Goal: Task Accomplishment & Management: Use online tool/utility

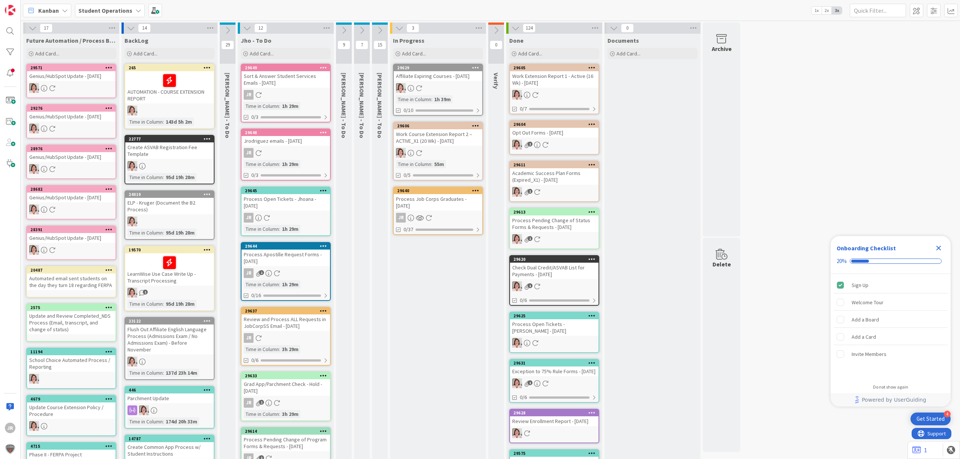
click at [435, 207] on div "Process Job Corps Graduates - [DATE]" at bounding box center [438, 202] width 88 height 16
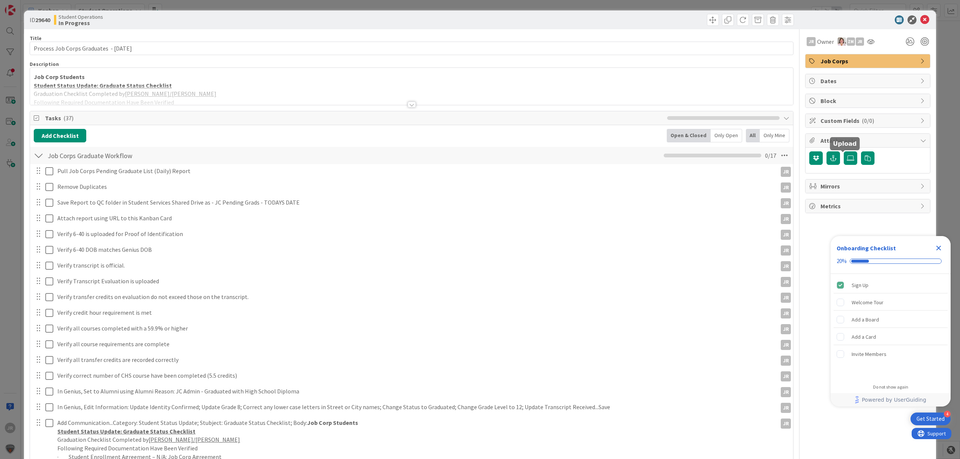
click at [833, 160] on div at bounding box center [867, 158] width 117 height 14
click at [847, 160] on icon "button" at bounding box center [850, 158] width 7 height 6
click at [864, 161] on icon "button" at bounding box center [867, 158] width 7 height 6
click at [843, 189] on input "text" at bounding box center [867, 191] width 117 height 13
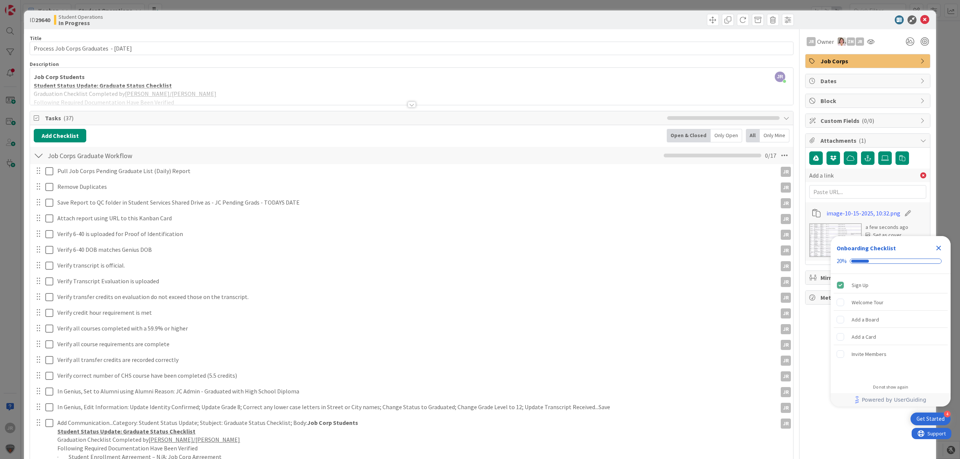
click at [935, 246] on icon "Close Checklist" at bounding box center [938, 248] width 9 height 9
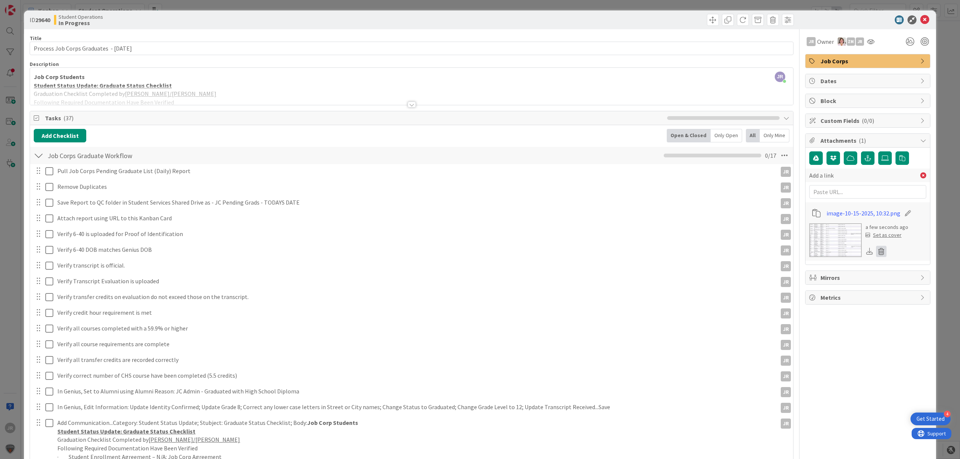
click at [876, 254] on icon at bounding box center [881, 251] width 10 height 11
click at [829, 190] on input "text" at bounding box center [867, 191] width 117 height 13
paste input "[URL][DOMAIN_NAME]"
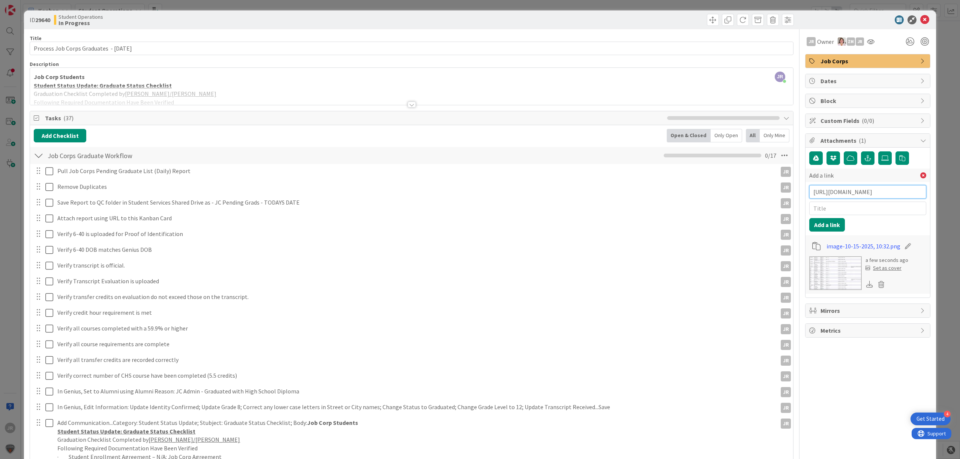
scroll to position [0, 235]
type input "[URL][DOMAIN_NAME]"
click at [876, 284] on icon at bounding box center [881, 284] width 10 height 11
click at [807, 327] on button "Delete" at bounding box center [811, 320] width 28 height 13
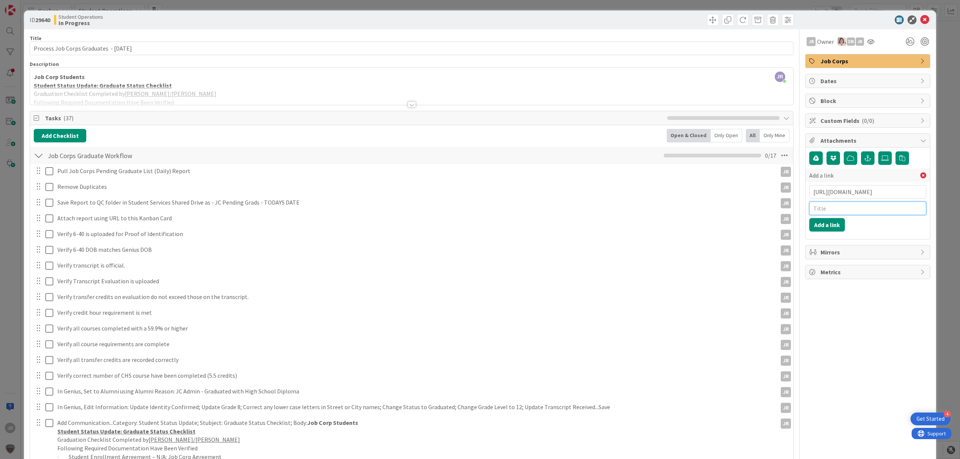
click at [826, 211] on input "text" at bounding box center [867, 208] width 117 height 13
type input "JC Pending Grads [DATE]"
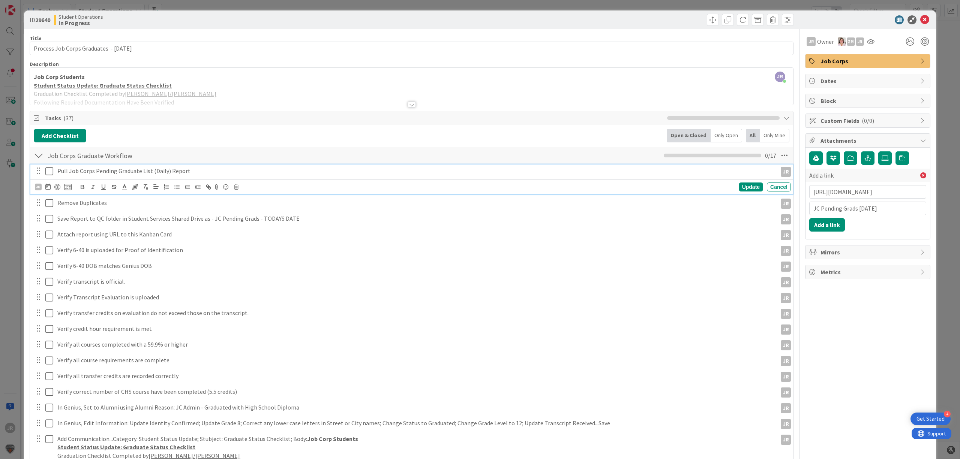
click at [56, 175] on div "Pull Job Corps Pending Graduate List (Daily) Report" at bounding box center [415, 171] width 723 height 13
click at [51, 174] on icon at bounding box center [49, 171] width 8 height 9
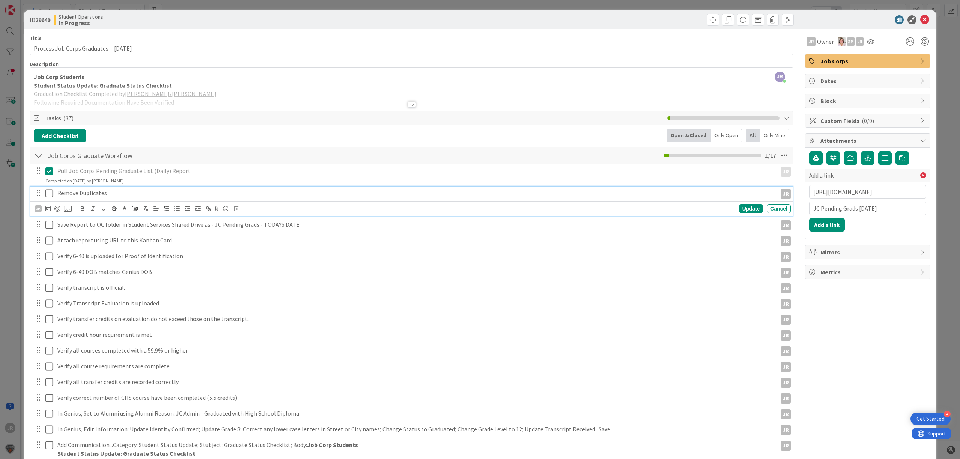
click at [47, 198] on icon at bounding box center [49, 193] width 8 height 9
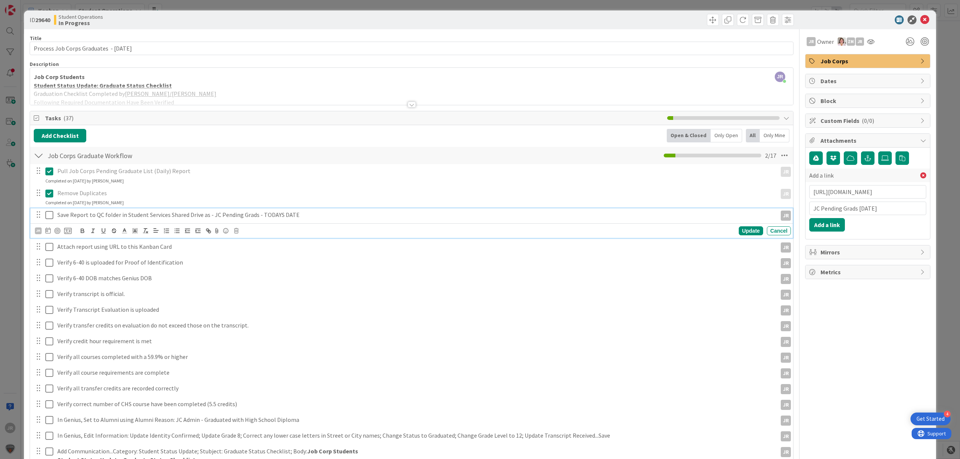
click at [52, 214] on icon at bounding box center [49, 215] width 8 height 9
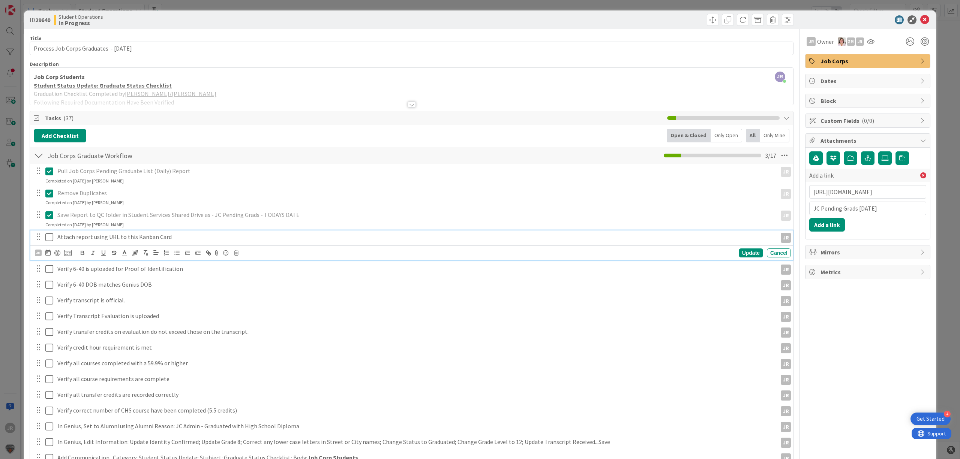
click at [51, 233] on button at bounding box center [49, 237] width 9 height 12
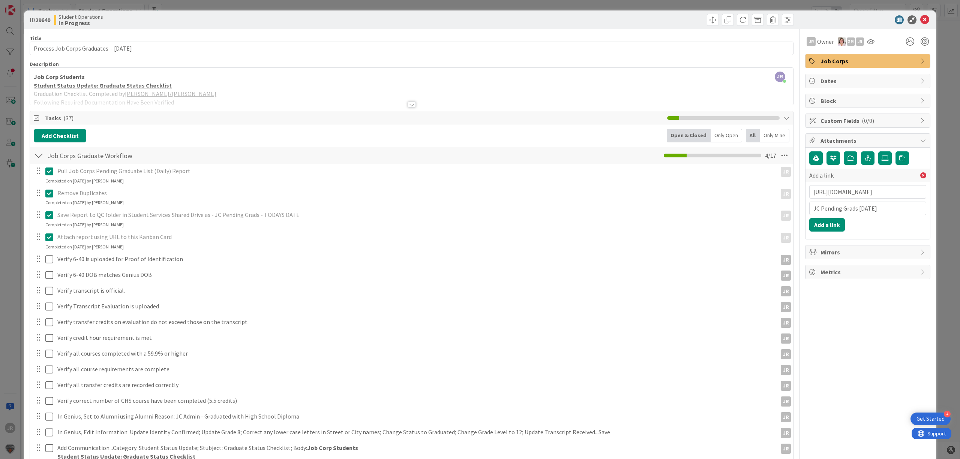
click at [492, 5] on div "ID 29640 Student Operations In Progress Title 41 / 128 Process Job Corps Gradua…" at bounding box center [480, 229] width 960 height 459
